Goal: Information Seeking & Learning: Learn about a topic

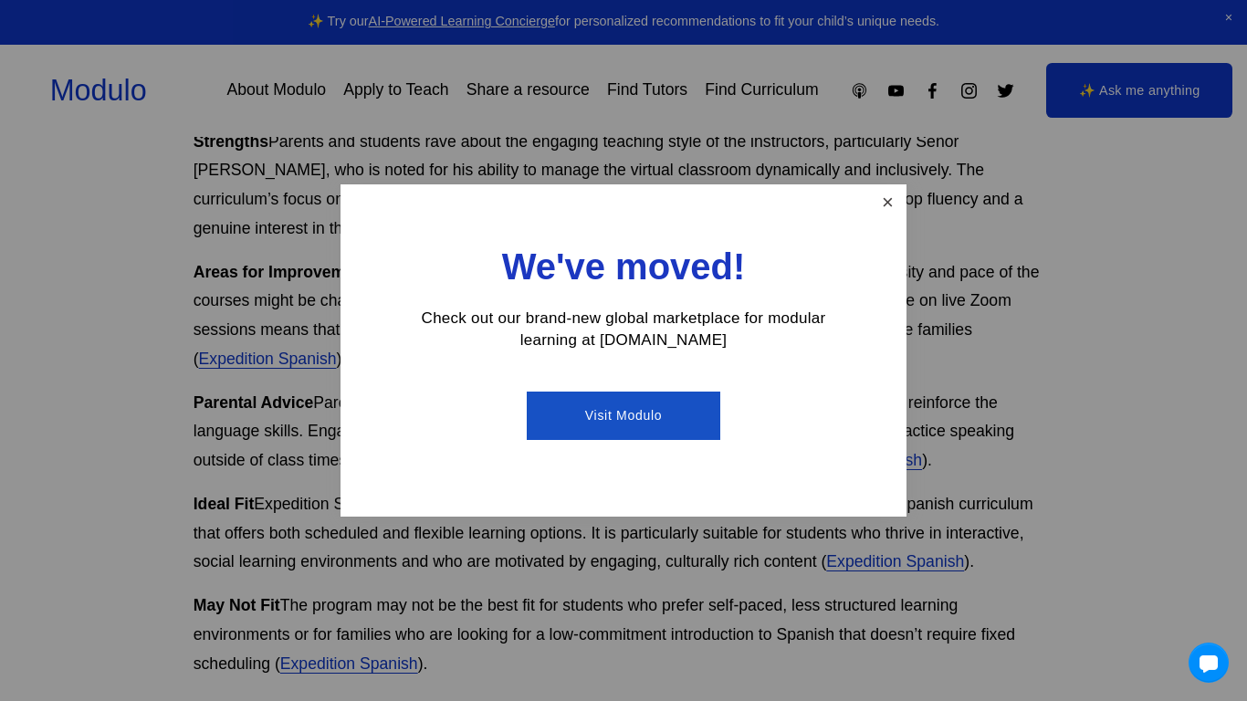
click at [883, 212] on link "Close" at bounding box center [888, 203] width 32 height 32
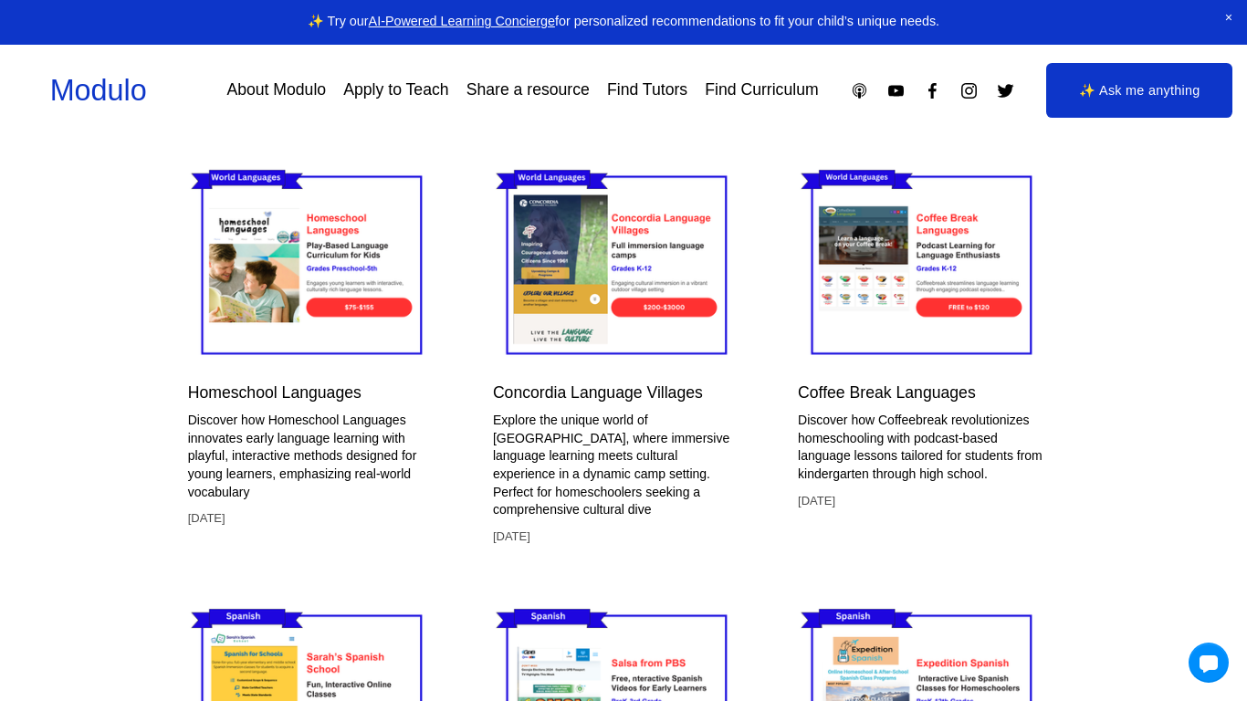
scroll to position [3520, 3]
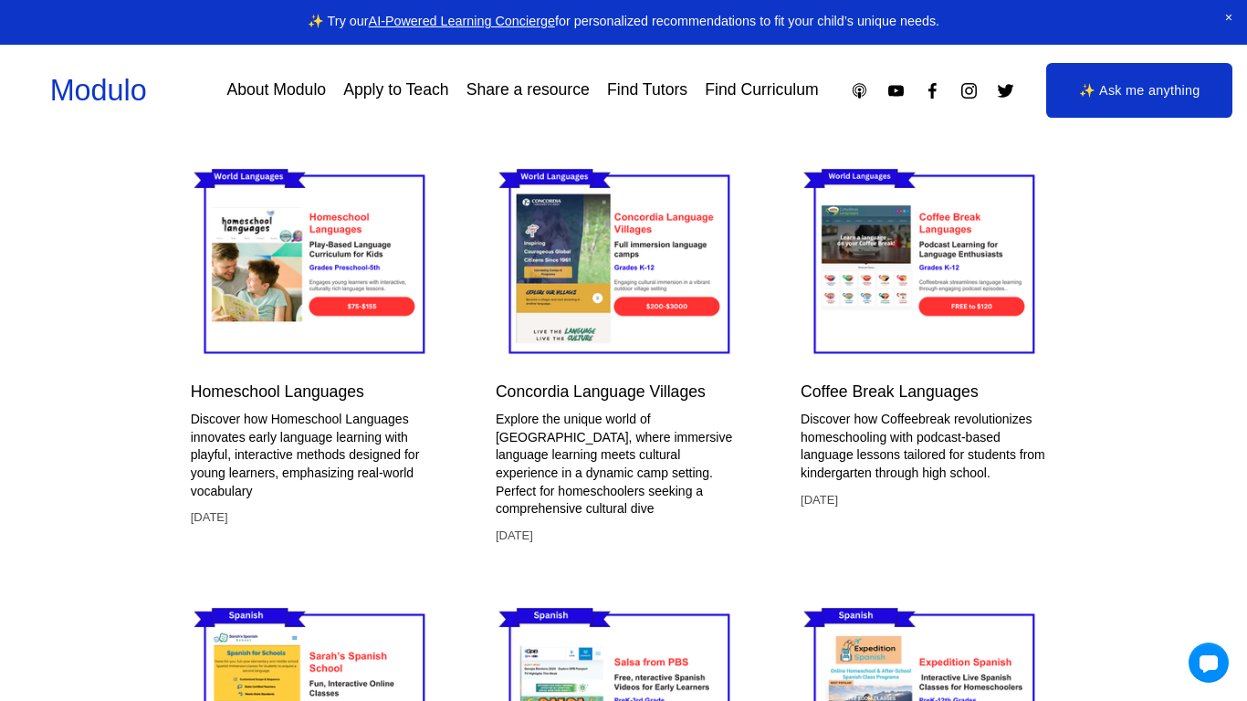
click at [333, 384] on link "Homeschool Languages" at bounding box center [278, 392] width 174 height 18
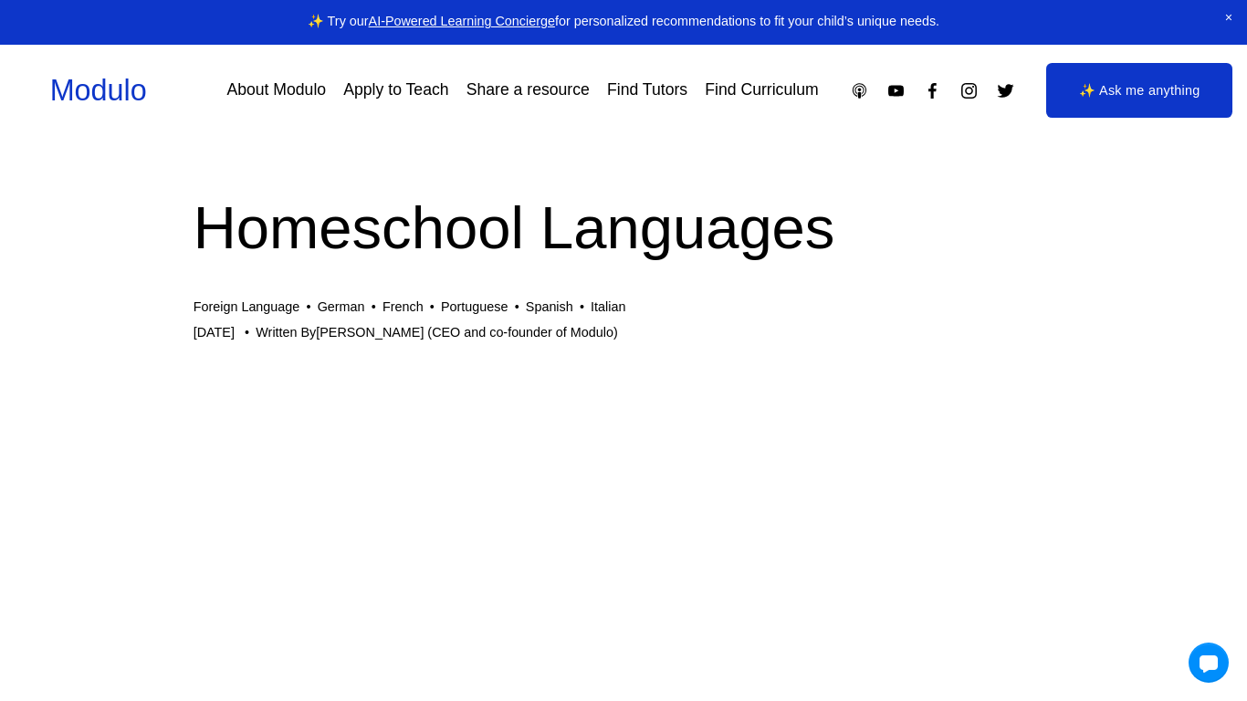
click at [549, 304] on link "Spanish" at bounding box center [549, 307] width 47 height 15
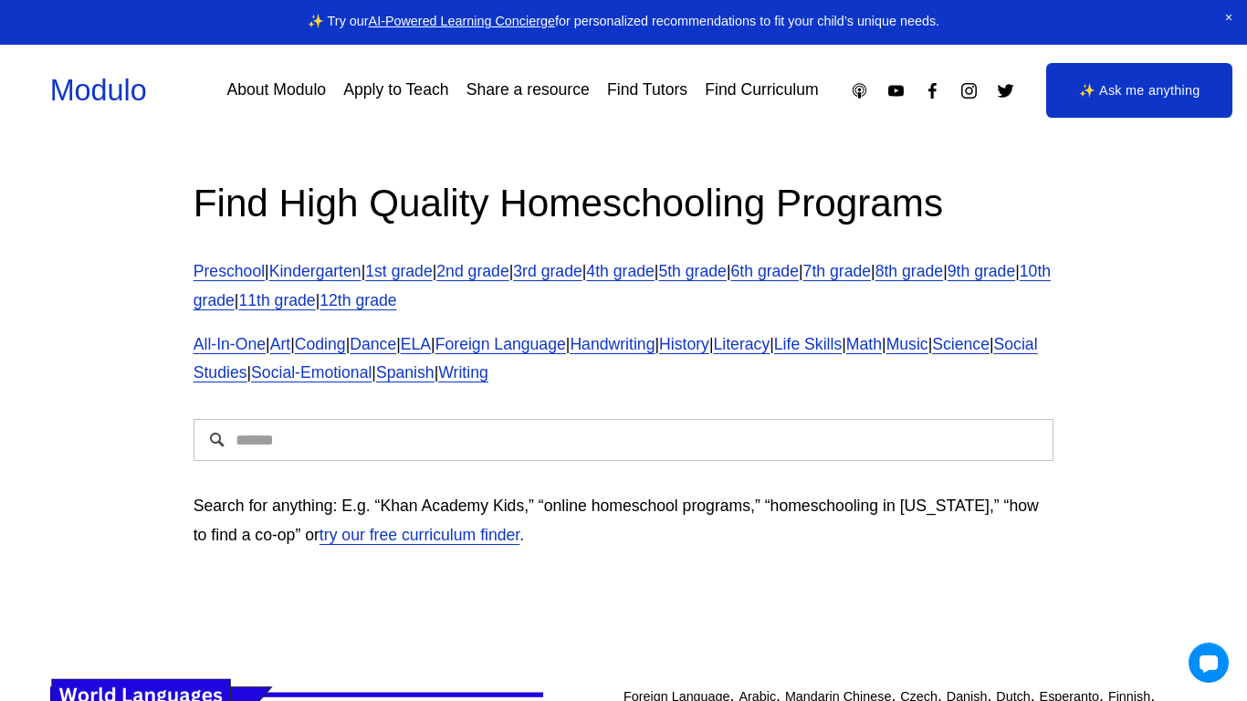
click at [357, 272] on link "Kindergarten" at bounding box center [315, 271] width 92 height 18
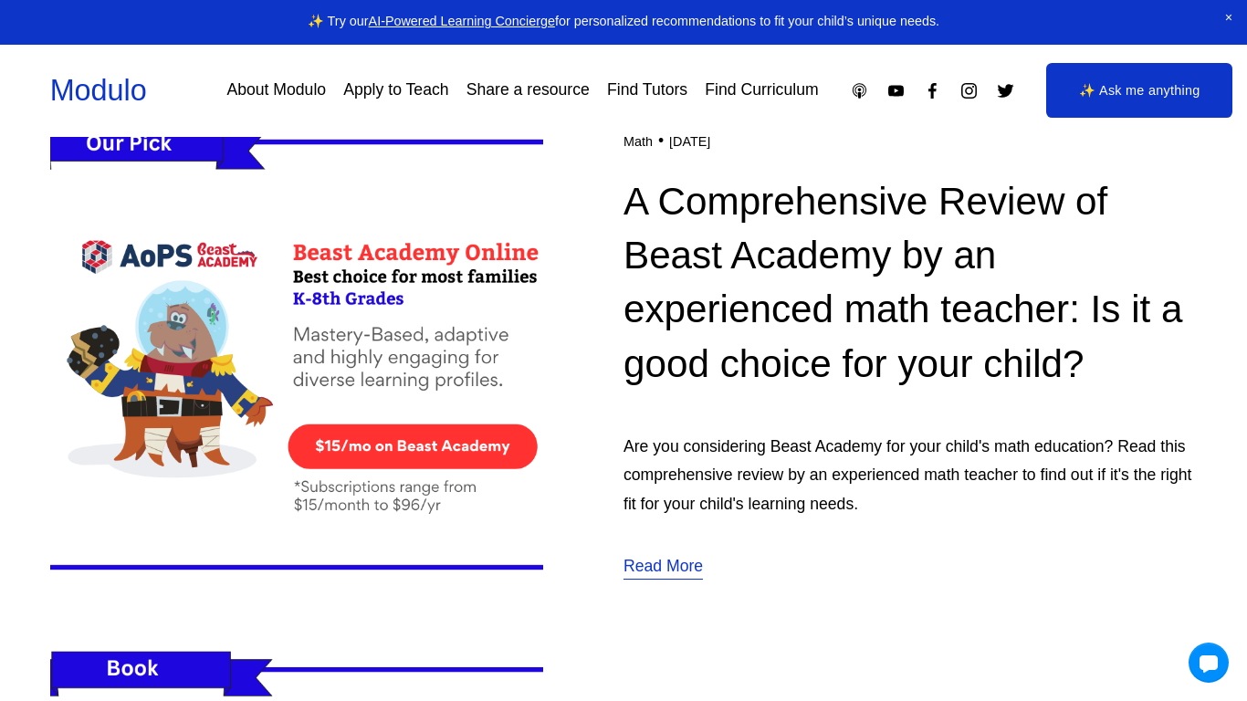
scroll to position [659, 0]
